Goal: Find specific page/section: Find specific page/section

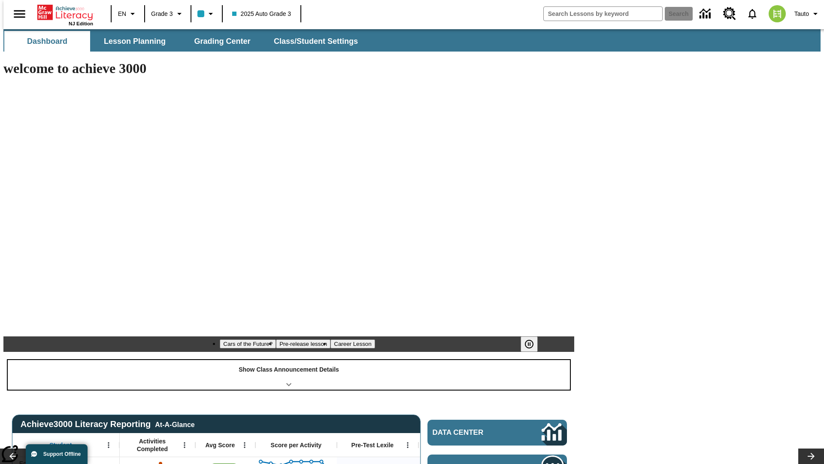
click at [289, 360] on div "Show Class Announcement Details" at bounding box center [289, 375] width 562 height 30
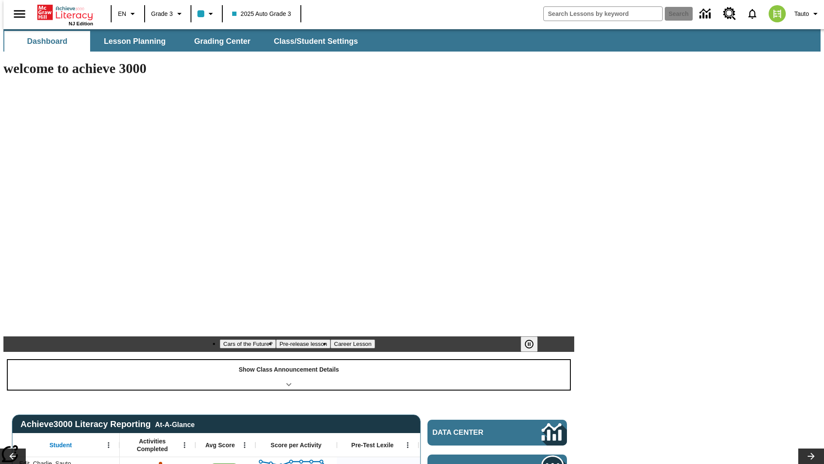
click at [289, 360] on div "Show Class Announcement Details" at bounding box center [289, 375] width 562 height 30
